Goal: Task Accomplishment & Management: Use online tool/utility

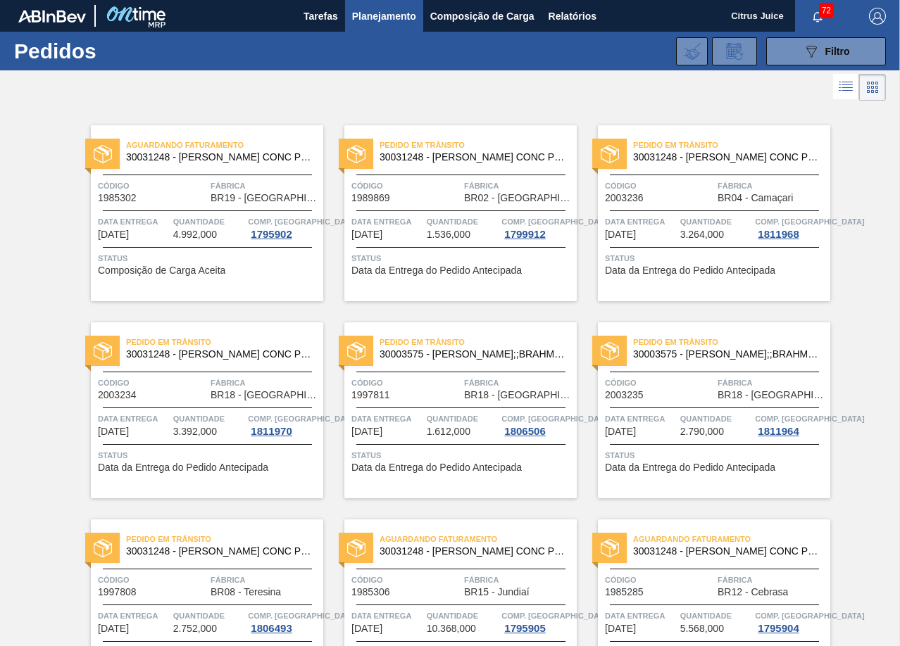
click at [470, 9] on span "Composição de Carga" at bounding box center [482, 16] width 104 height 17
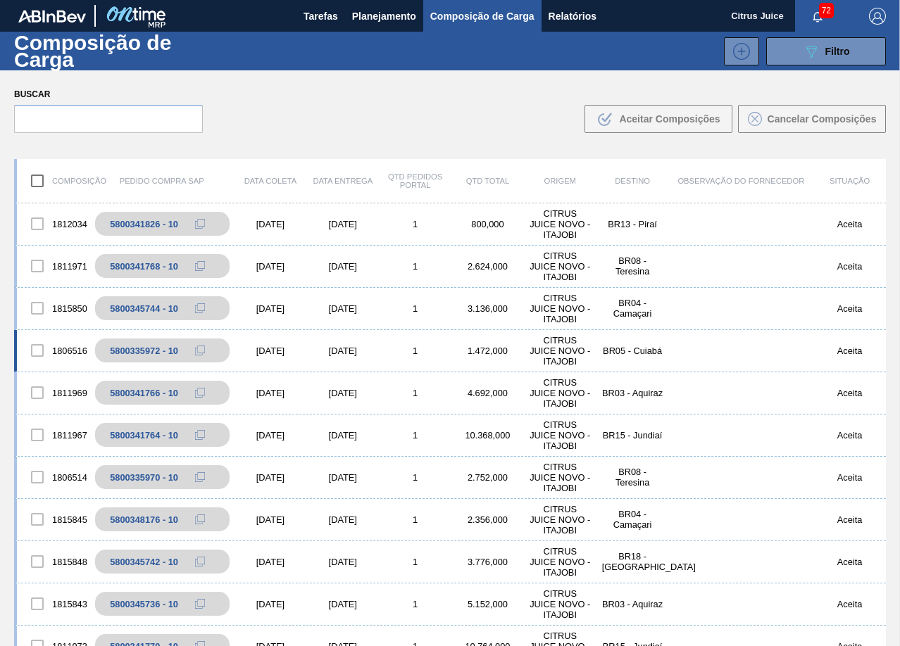
click at [723, 333] on div "1806516 5800335972 - 10 [DATE] [DATE] 1 1.472,000 CITRUS JUICE NOVO - ITAJOBI B…" at bounding box center [450, 351] width 872 height 42
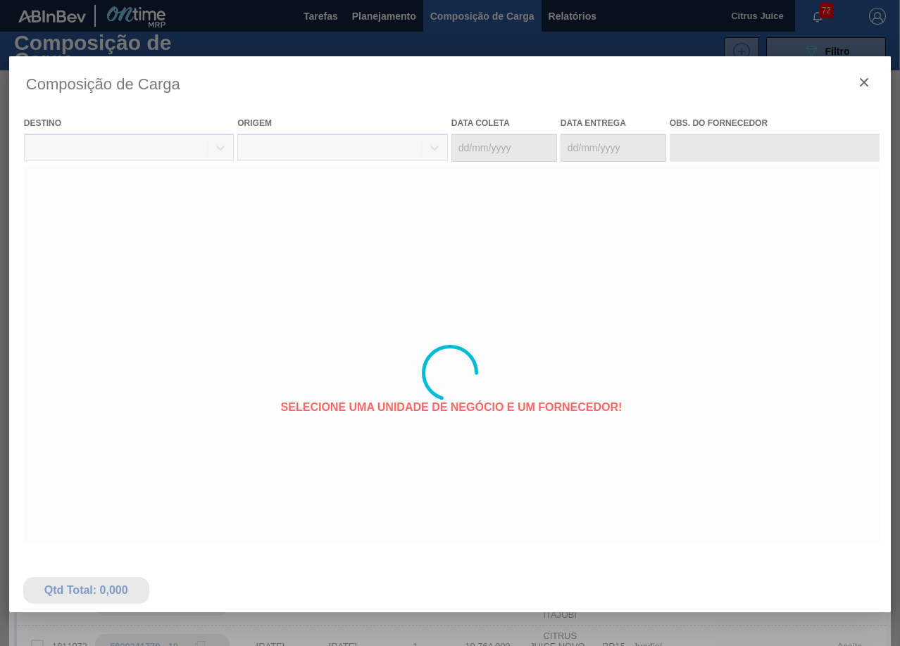
type coleta "[DATE]"
type entrega "[DATE]"
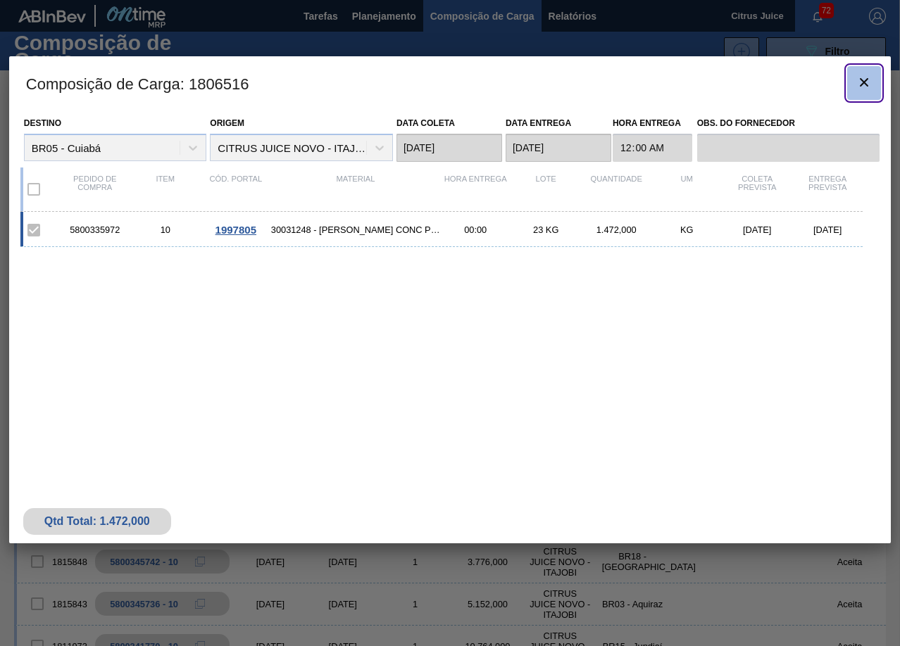
click at [867, 82] on icon "botão de ícone" at bounding box center [863, 82] width 17 height 17
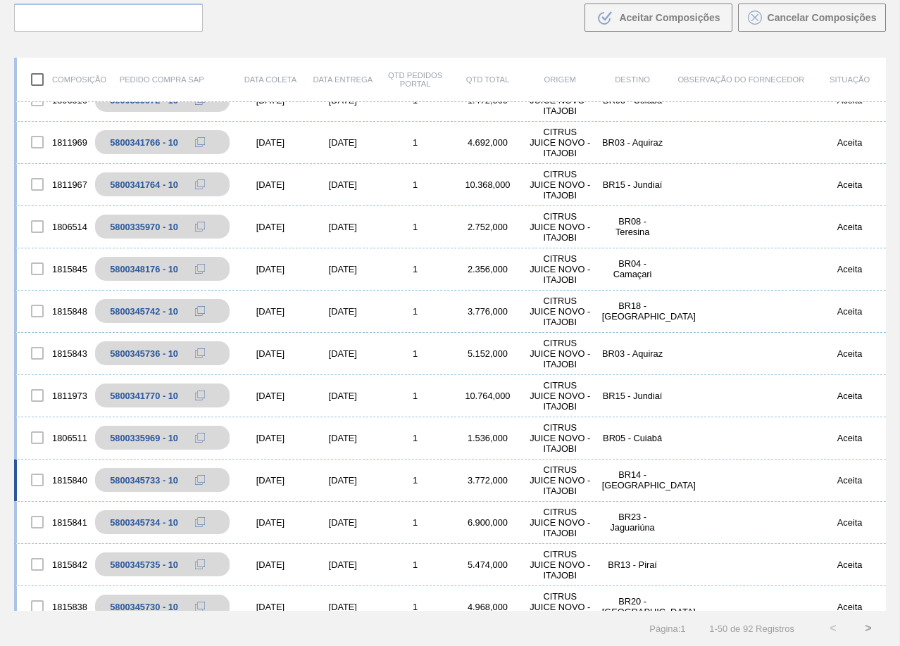
scroll to position [125, 0]
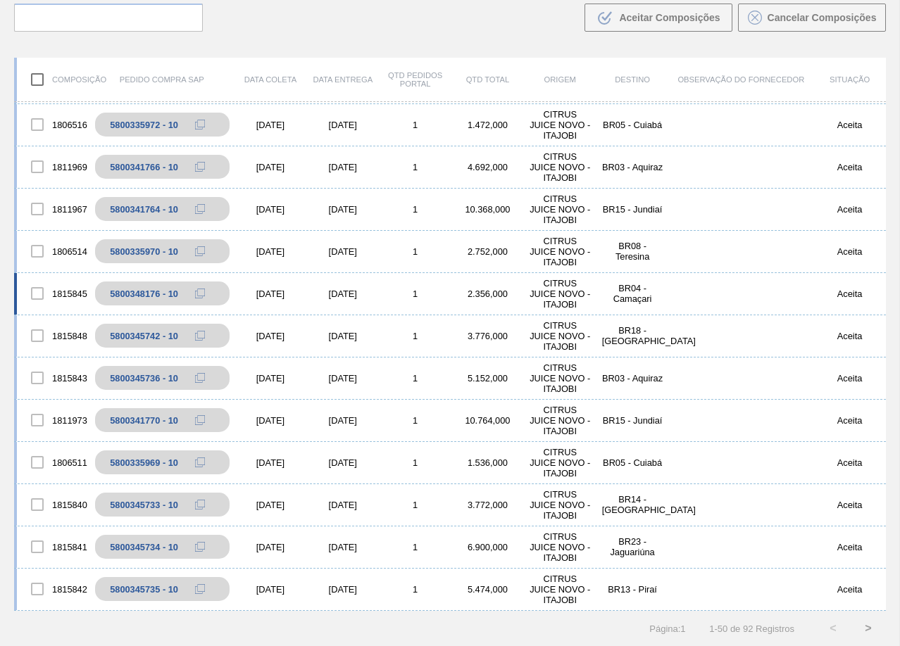
click at [487, 294] on div "2.356,000" at bounding box center [487, 294] width 73 height 11
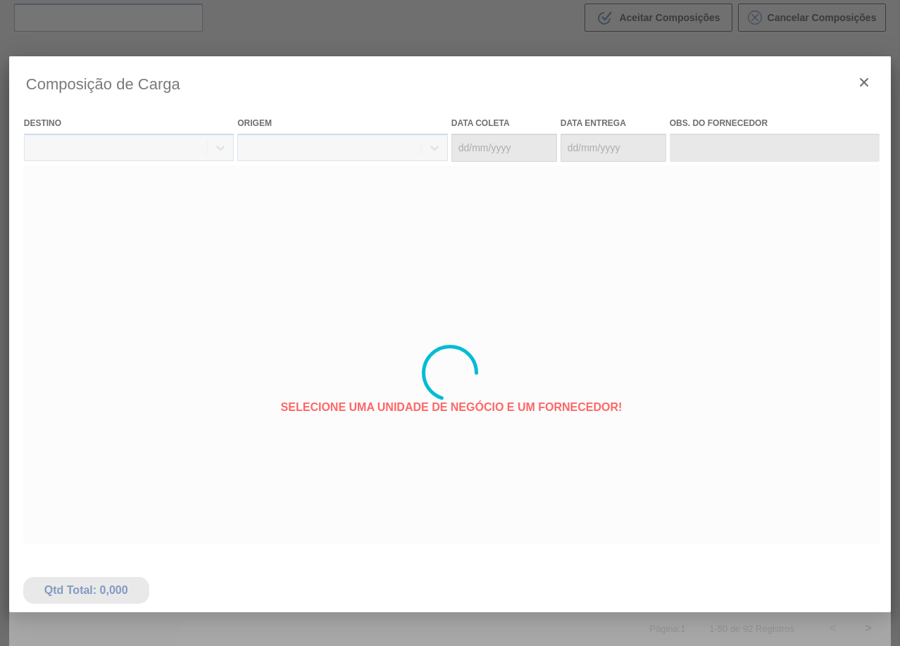
type coleta "[DATE]"
type entrega "[DATE]"
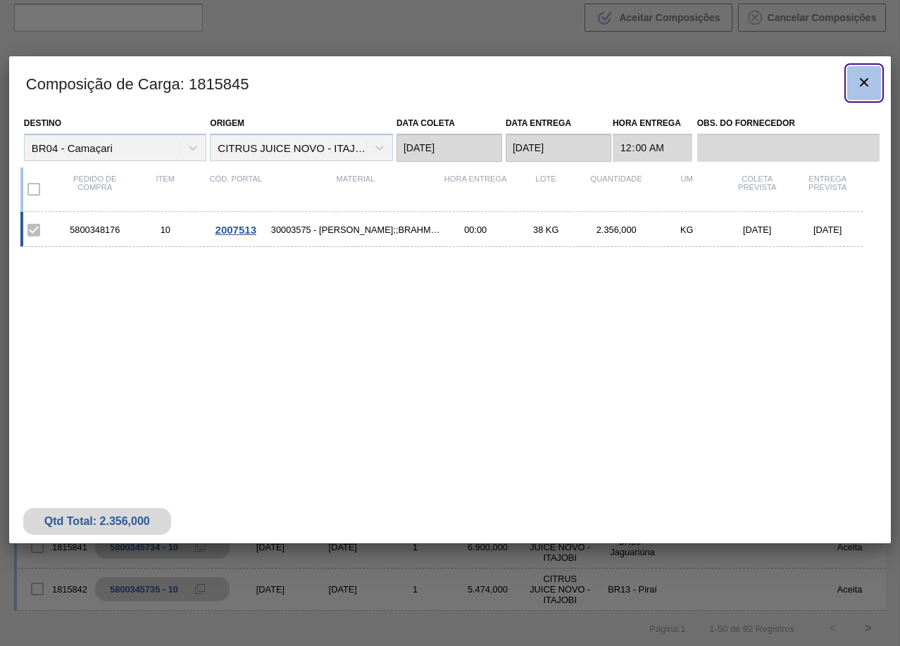
click at [855, 84] on icon "botão de ícone" at bounding box center [863, 82] width 17 height 17
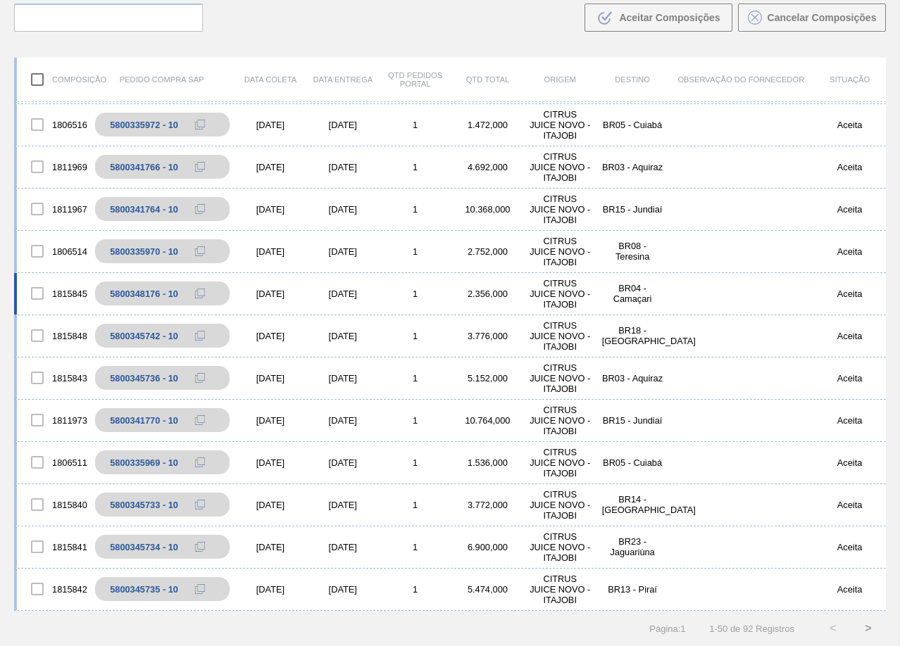
click at [584, 296] on div "CITRUS JUICE NOVO - ITAJOBI" at bounding box center [560, 294] width 73 height 32
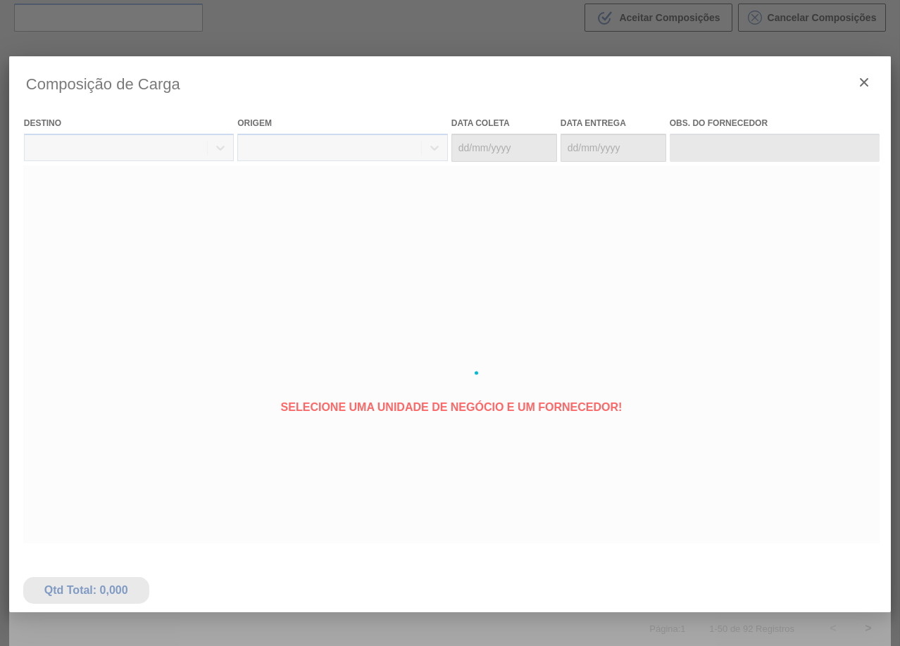
type coleta "[DATE]"
type entrega "[DATE]"
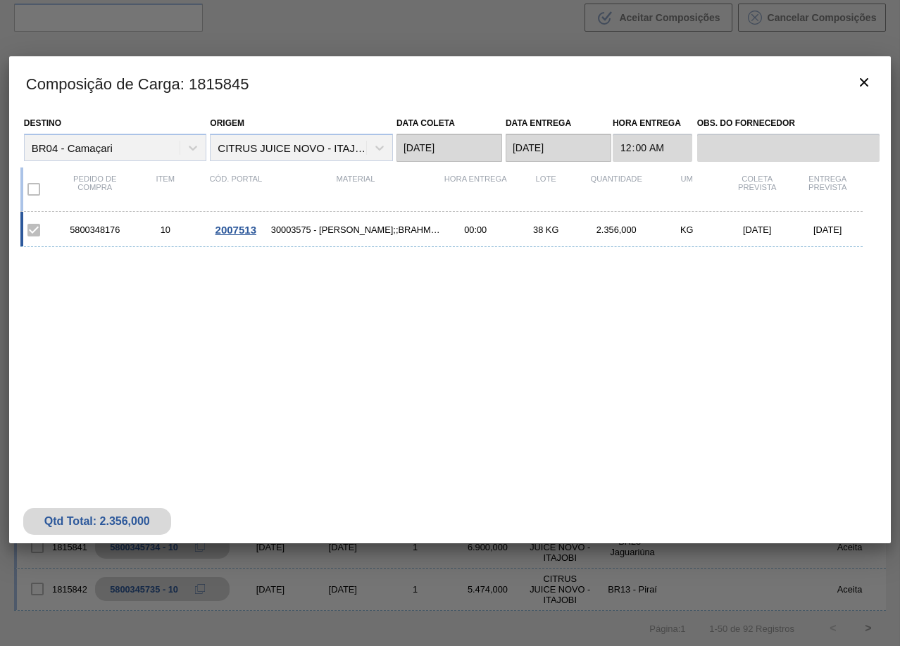
click at [399, 224] on div "5800348176 10 2007513 30003575 - SUCO CONCENT LIMAO;;BRAHMA;BOMBONA 62KG; 00:00…" at bounding box center [441, 229] width 842 height 35
click at [396, 225] on span "30003575 - [PERSON_NAME];;BRAHMA;BOMBONA 62KG;" at bounding box center [355, 230] width 169 height 11
click at [335, 228] on span "30003575 - [PERSON_NAME];;BRAHMA;BOMBONA 62KG;" at bounding box center [355, 230] width 169 height 11
click at [864, 90] on icon "botão de ícone" at bounding box center [863, 82] width 17 height 17
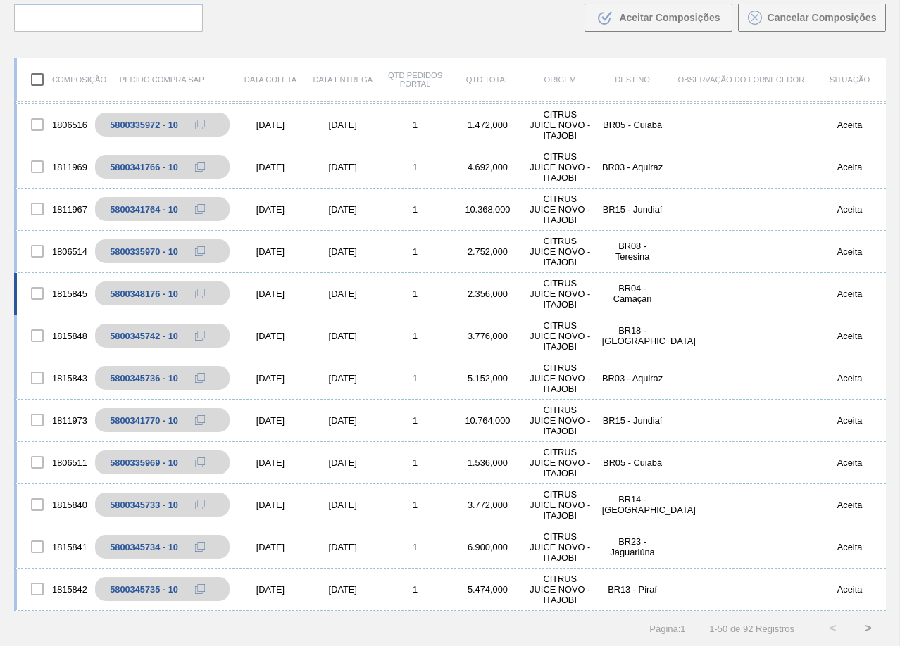
click at [546, 294] on div "CITRUS JUICE NOVO - ITAJOBI" at bounding box center [560, 294] width 73 height 32
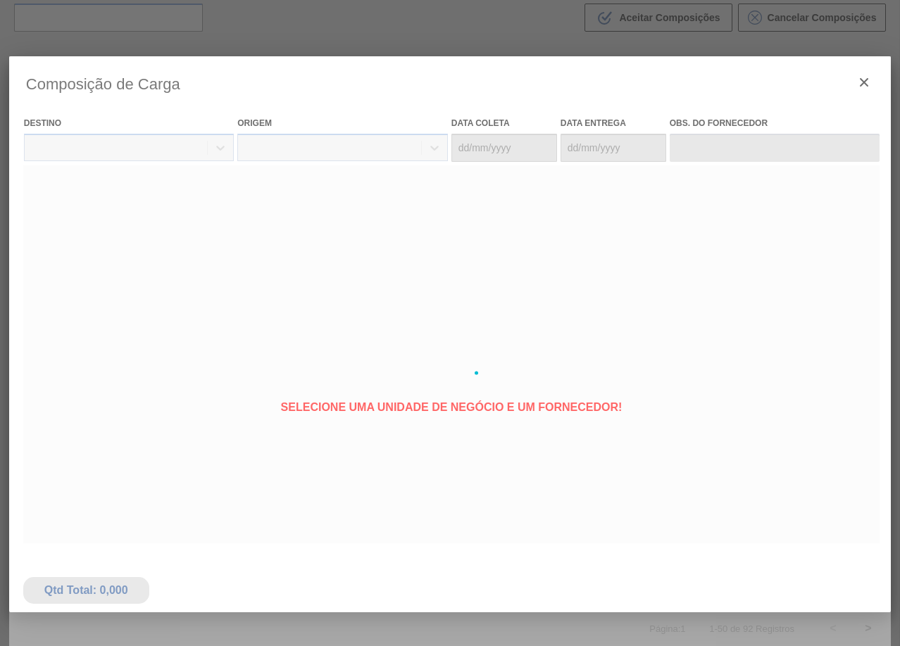
type coleta "[DATE]"
type entrega "[DATE]"
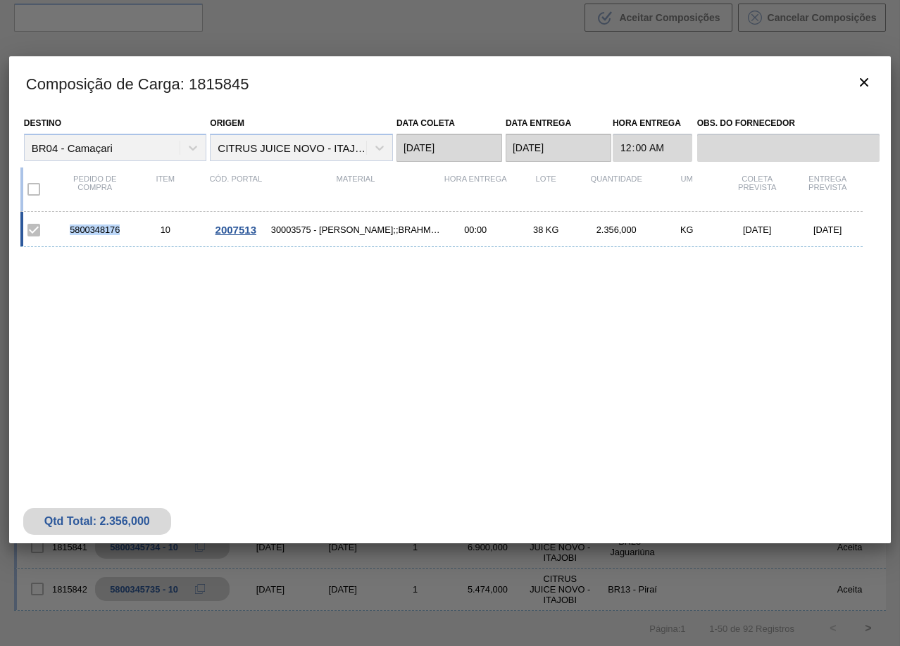
drag, startPoint x: 68, startPoint y: 228, endPoint x: 123, endPoint y: 228, distance: 54.9
click at [123, 228] on div "5800348176" at bounding box center [95, 230] width 70 height 11
copy div "5800348176"
